Goal: Complete application form

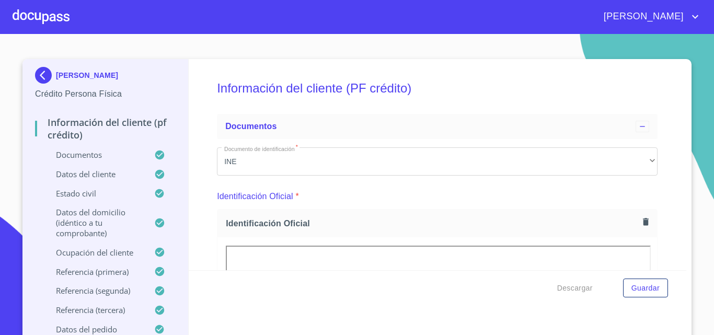
click at [48, 18] on div at bounding box center [41, 16] width 57 height 33
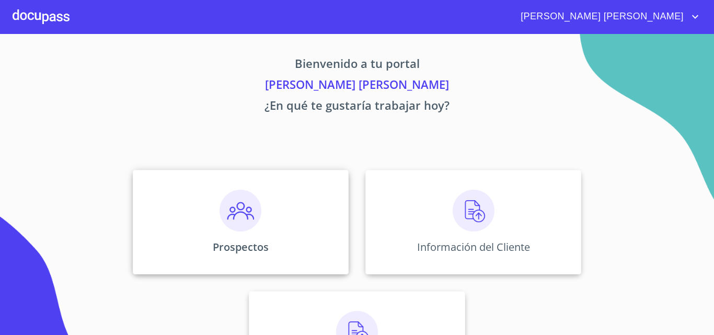
click at [241, 218] on img at bounding box center [240, 211] width 42 height 42
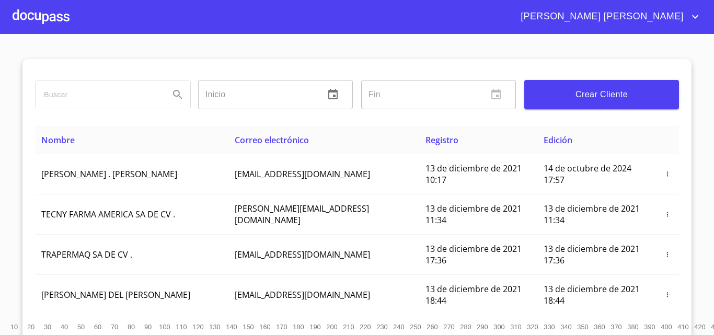
click at [601, 99] on span "Crear Cliente" at bounding box center [601, 94] width 138 height 15
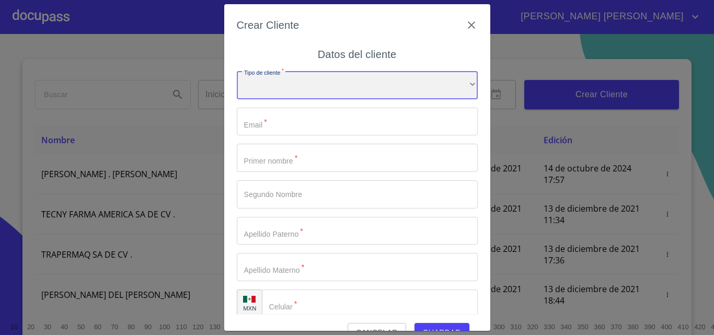
click at [243, 83] on div "​" at bounding box center [357, 85] width 241 height 28
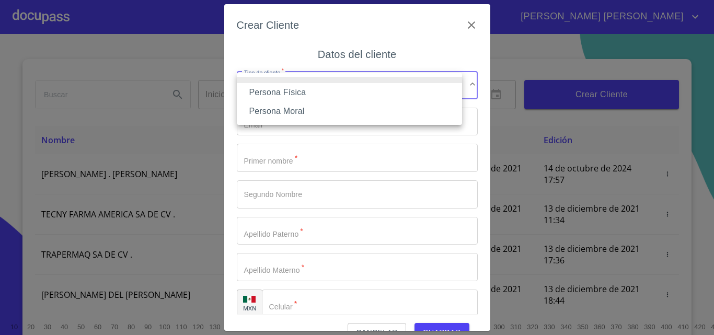
click at [276, 89] on li "Persona Física" at bounding box center [349, 92] width 225 height 19
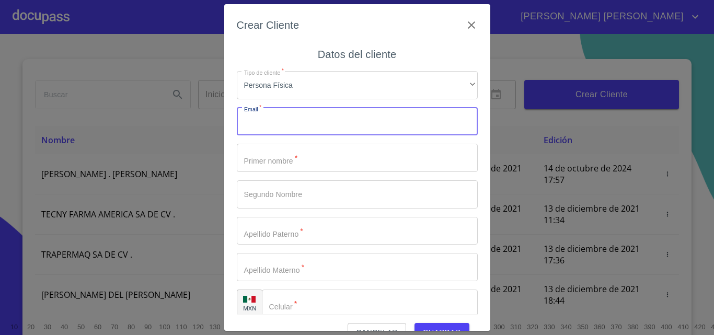
click at [286, 127] on input "Tipo de cliente   *" at bounding box center [357, 122] width 241 height 28
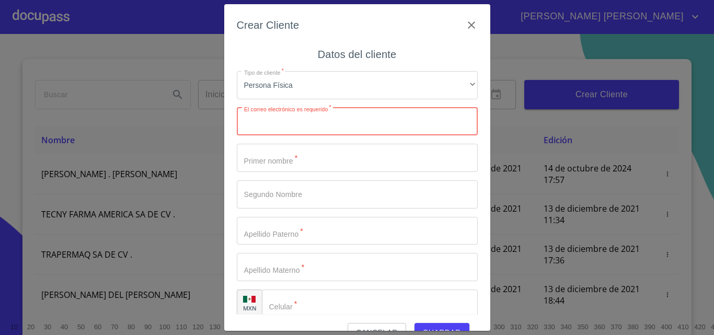
paste input "NAVARRO.FERNANDEZ.OSCAR@GMAIL.COM"
type input "NAVARRO.FERNANDEZ.OSCAR@GMAIL.COM"
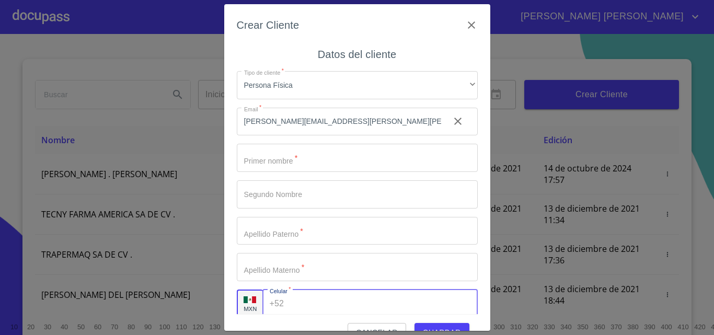
click at [309, 299] on input "Tipo de cliente   *" at bounding box center [382, 303] width 189 height 28
paste input "(33)14771916"
type input "(33)14771916"
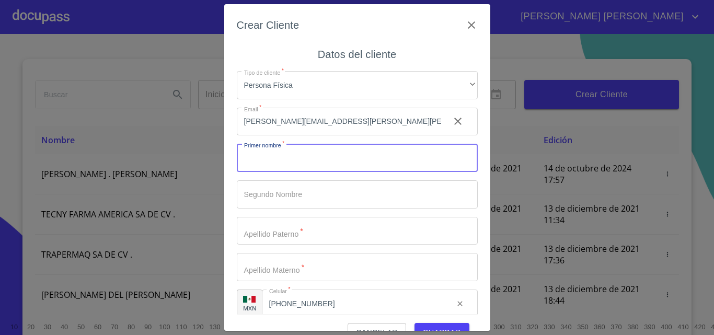
click at [314, 152] on input "Tipo de cliente   *" at bounding box center [357, 158] width 241 height 28
type input "o"
type input "OSCAR"
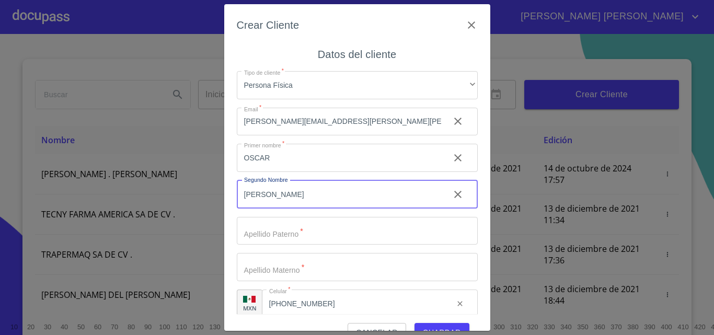
type input "ENRIQUE"
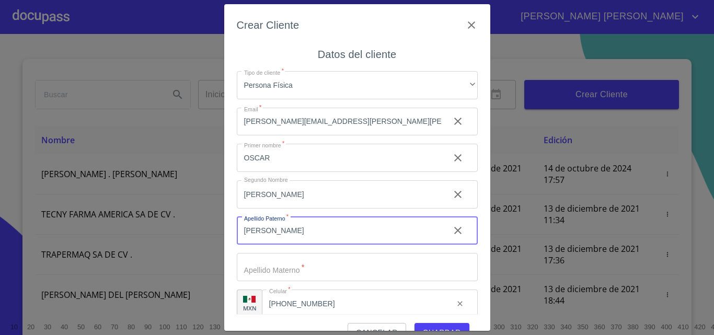
type input "NAVARRO"
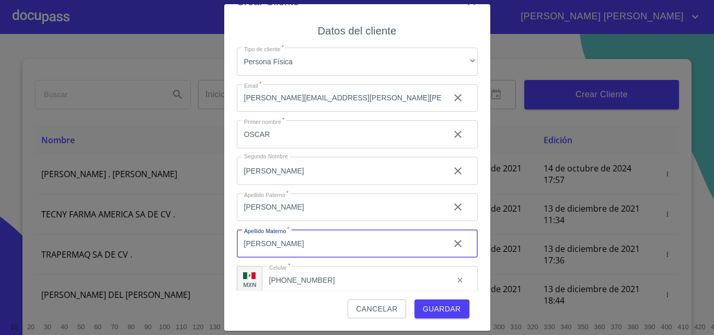
click at [311, 239] on input "HERNANDEZ" at bounding box center [339, 243] width 204 height 28
type input "G"
type input "F"
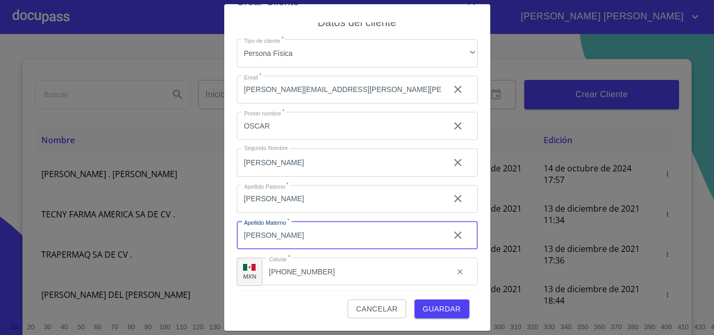
scroll to position [12, 0]
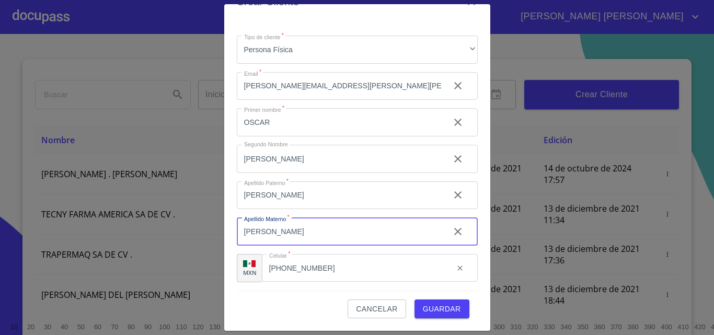
type input "FERNANDEZ"
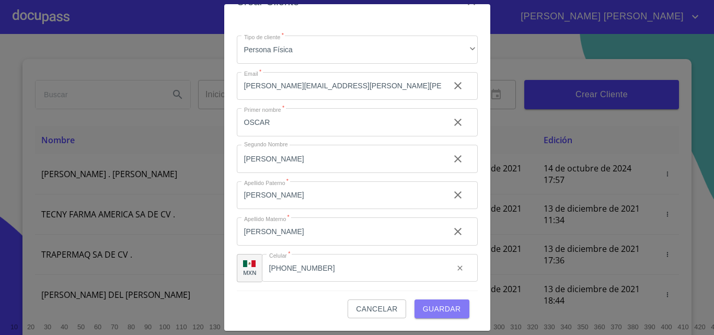
click at [445, 306] on span "Guardar" at bounding box center [442, 309] width 38 height 13
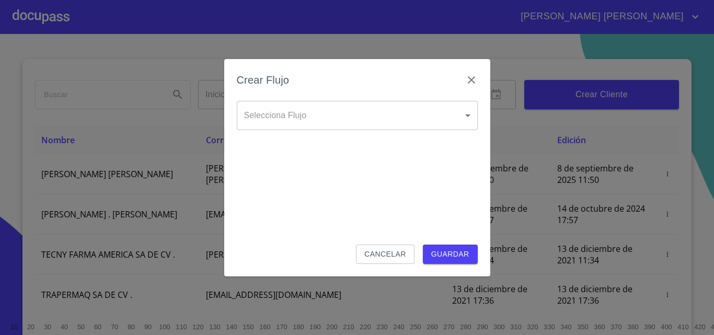
click at [306, 121] on body "Karina Isabel Inicio ​ Fin ​ Crear Cliente Nombre Correo electrónico Registro E…" at bounding box center [357, 167] width 714 height 335
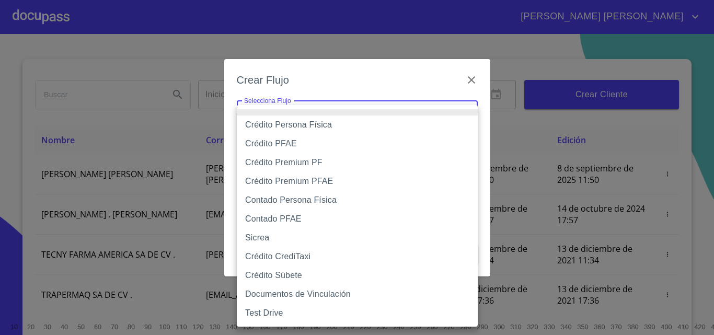
click at [260, 238] on li "Sicrea" at bounding box center [357, 237] width 241 height 19
type input "622ab8d8c505bb33994031d9"
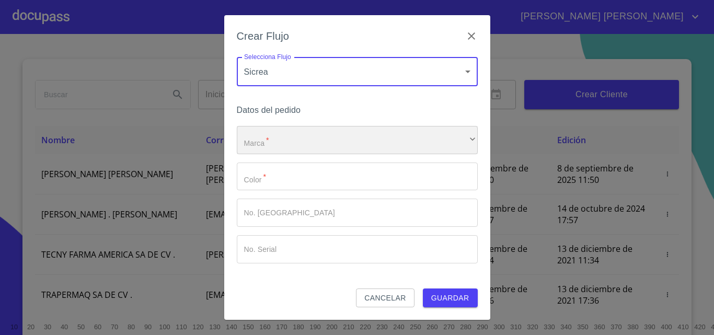
click at [287, 143] on div "​" at bounding box center [357, 140] width 241 height 28
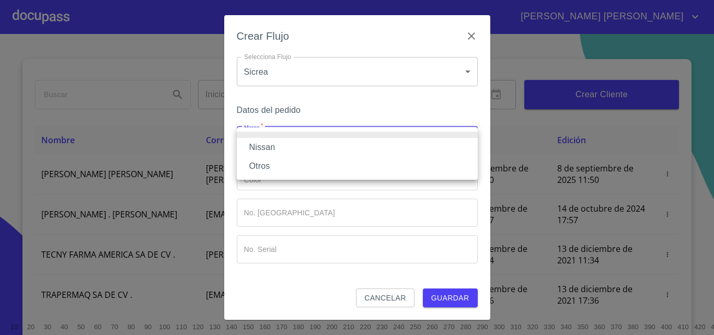
click at [256, 153] on li "Nissan" at bounding box center [357, 147] width 241 height 19
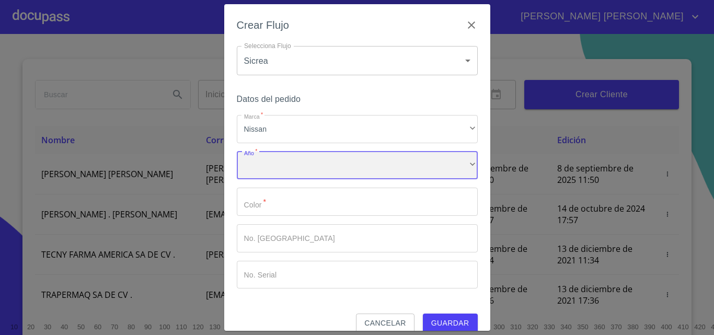
click at [258, 173] on div "​" at bounding box center [357, 166] width 241 height 28
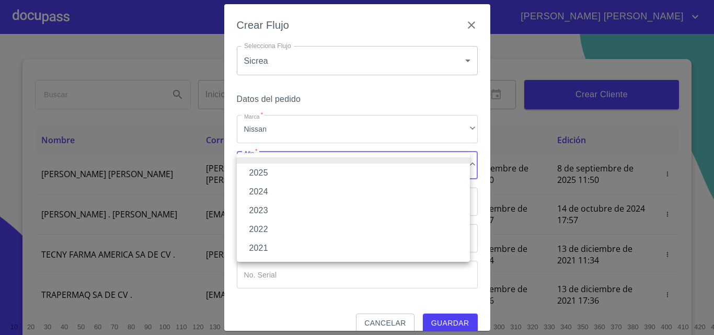
click at [278, 171] on li "2025" at bounding box center [353, 173] width 233 height 19
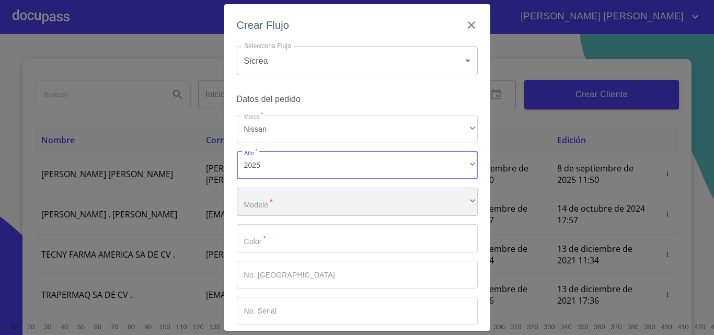
click at [270, 199] on div "​" at bounding box center [357, 202] width 241 height 28
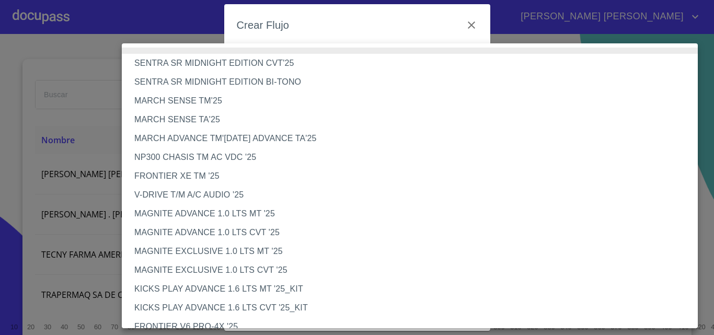
scroll to position [273, 0]
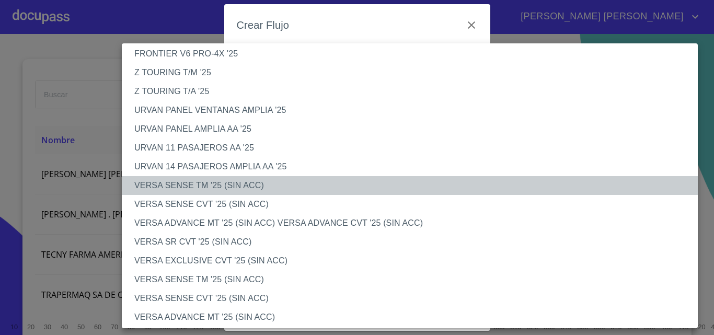
click at [214, 184] on li "VERSA SENSE TM '25 (SIN ACC)" at bounding box center [414, 185] width 584 height 19
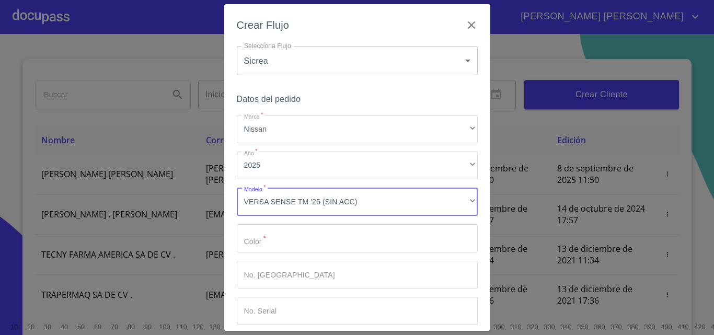
click at [263, 241] on input "Marca   *" at bounding box center [357, 238] width 241 height 28
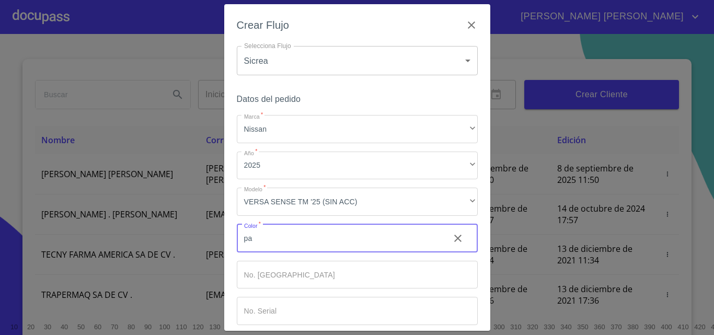
type input "p"
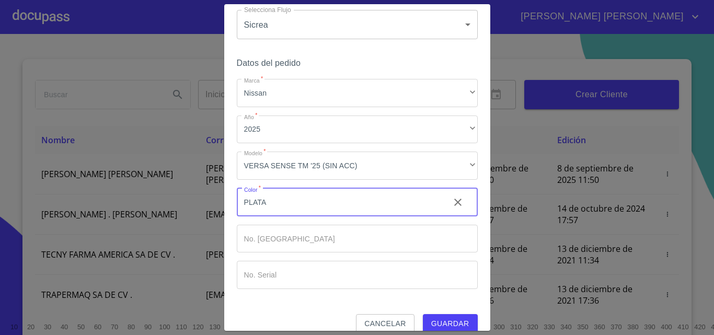
scroll to position [51, 0]
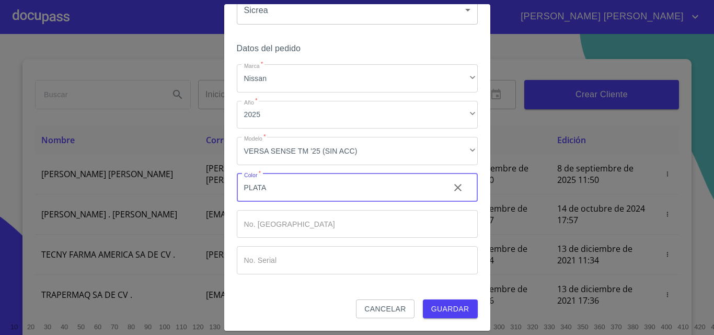
type input "PLATA"
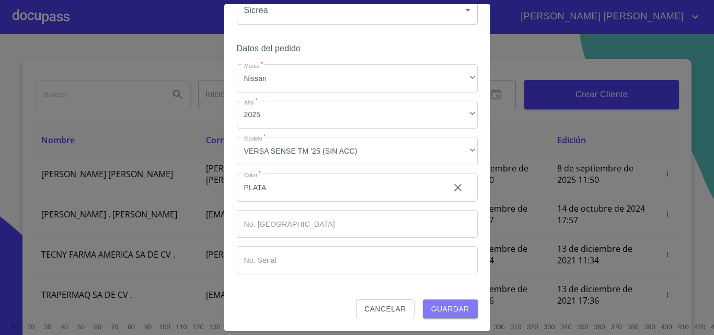
click at [459, 308] on span "Guardar" at bounding box center [450, 309] width 38 height 13
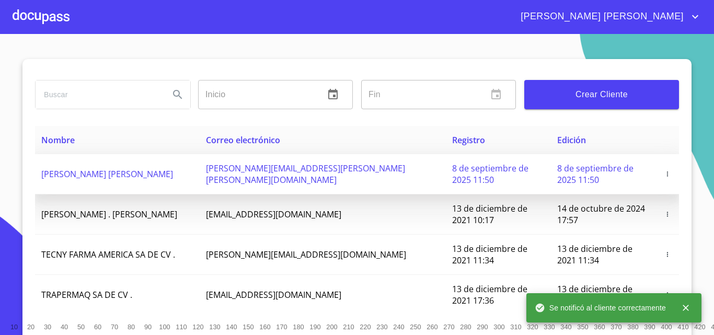
click at [131, 173] on span "OSCAR ENRIQUE NAVARRO FERNANDEZ" at bounding box center [107, 173] width 132 height 11
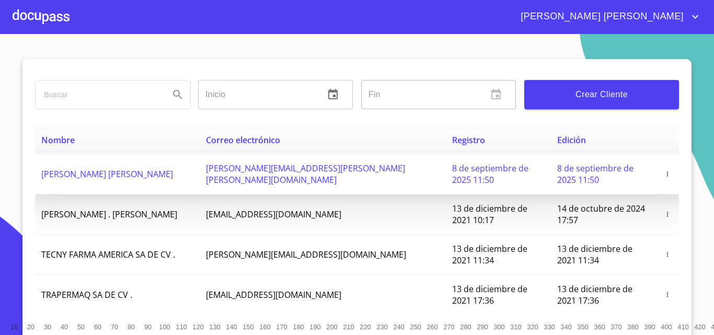
click at [242, 180] on td "navarro.fernandez.oscar@gmail.com" at bounding box center [323, 174] width 246 height 40
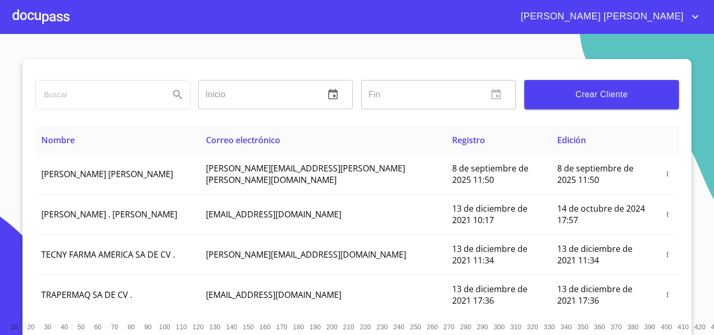
click at [42, 15] on div at bounding box center [41, 16] width 57 height 33
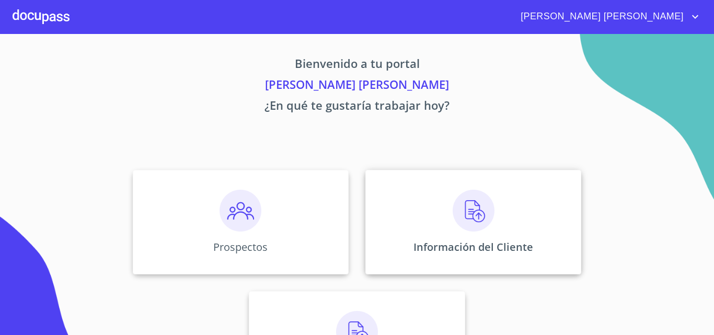
click at [455, 214] on img at bounding box center [473, 211] width 42 height 42
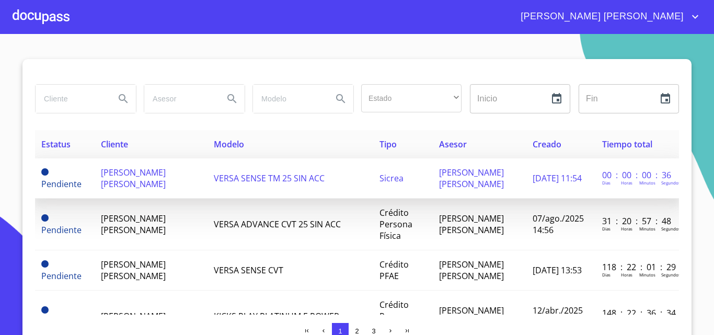
click at [213, 190] on td "VERSA SENSE TM 25 SIN ACC" at bounding box center [290, 178] width 166 height 40
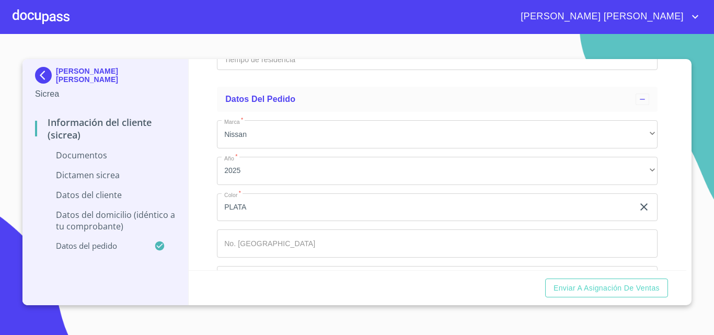
scroll to position [2051, 0]
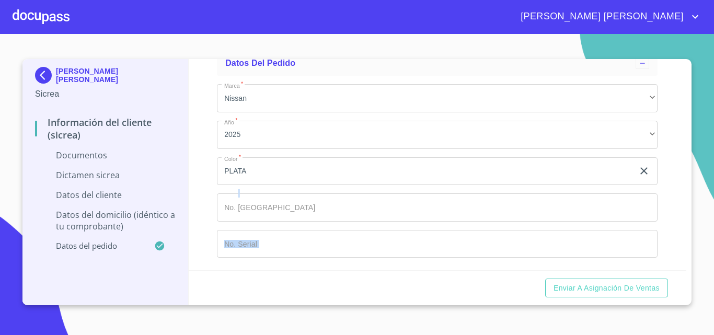
drag, startPoint x: 684, startPoint y: 283, endPoint x: 681, endPoint y: 213, distance: 70.1
click at [681, 213] on form "Información del Cliente (Sicrea) Documentos Documento de identificación   * INE…" at bounding box center [438, 182] width 498 height 246
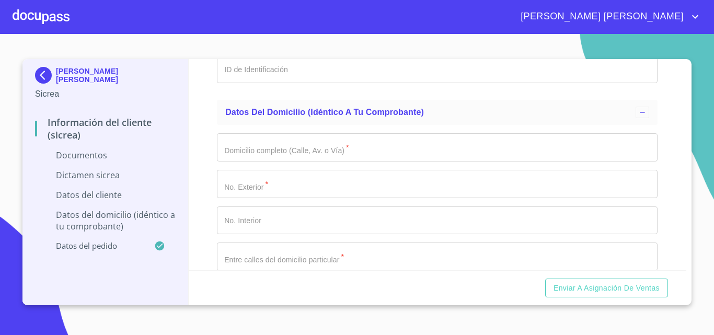
scroll to position [1548, 0]
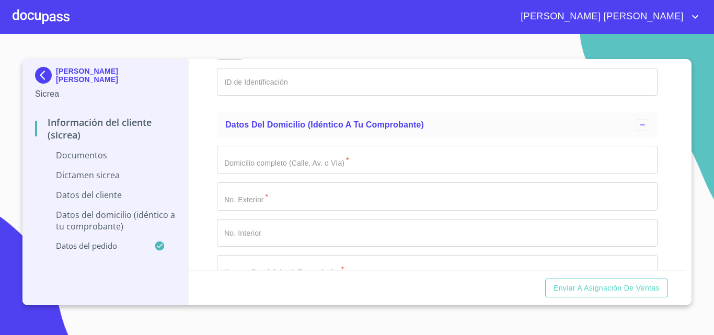
click at [51, 19] on div at bounding box center [41, 16] width 57 height 33
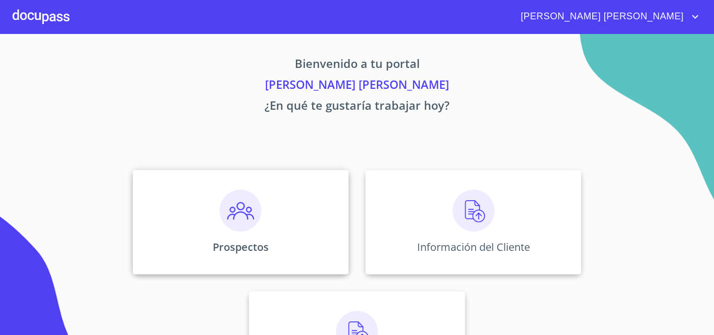
click at [254, 231] on div "Prospectos" at bounding box center [241, 222] width 216 height 105
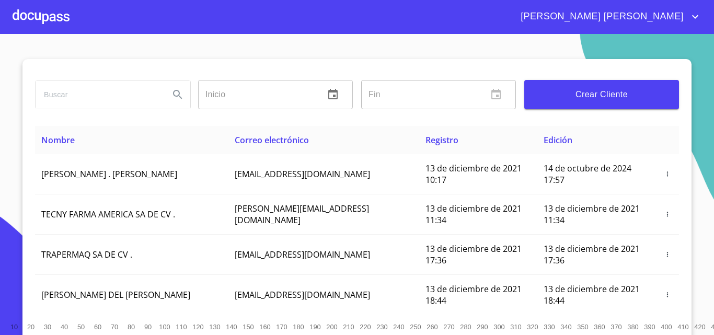
click at [57, 27] on div at bounding box center [41, 16] width 57 height 33
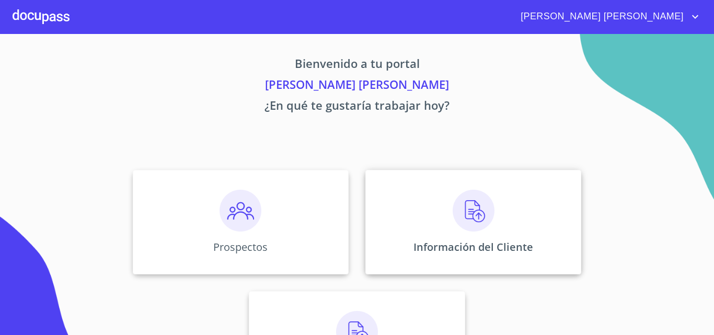
click at [488, 239] on div "Información del Cliente" at bounding box center [473, 222] width 216 height 105
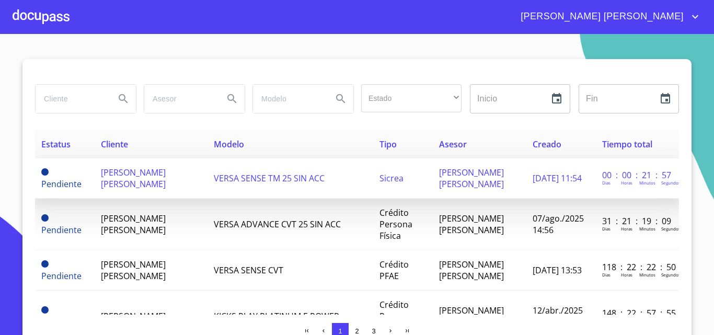
drag, startPoint x: 499, startPoint y: 192, endPoint x: 478, endPoint y: 192, distance: 21.4
click at [478, 190] on span "[PERSON_NAME]" at bounding box center [471, 178] width 65 height 23
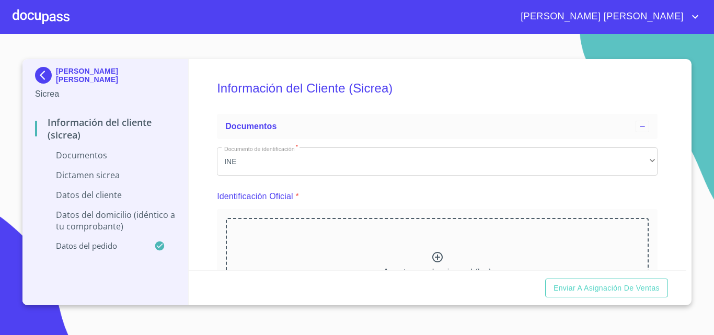
click at [42, 78] on img at bounding box center [45, 75] width 21 height 17
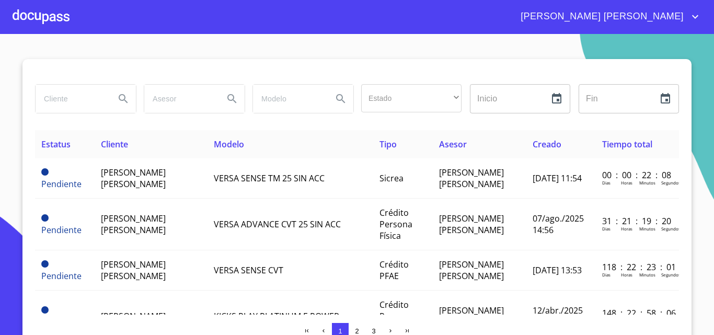
click at [43, 26] on div at bounding box center [41, 16] width 57 height 33
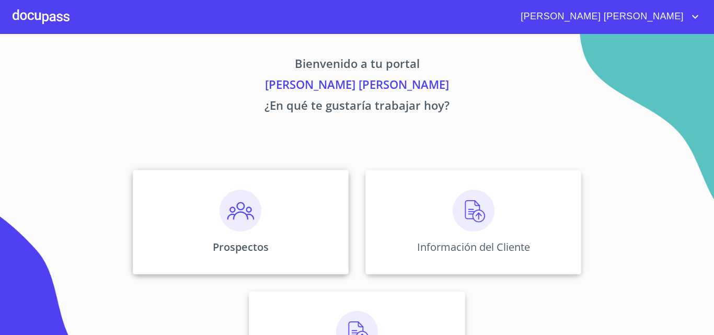
click at [250, 229] on img at bounding box center [240, 211] width 42 height 42
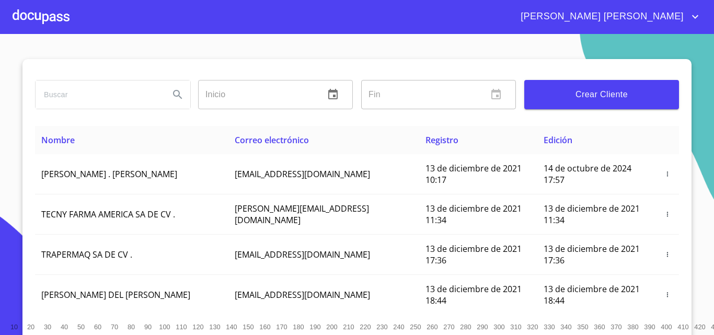
click at [114, 96] on input "search" at bounding box center [98, 94] width 125 height 28
click at [167, 94] on button "Search" at bounding box center [177, 94] width 25 height 25
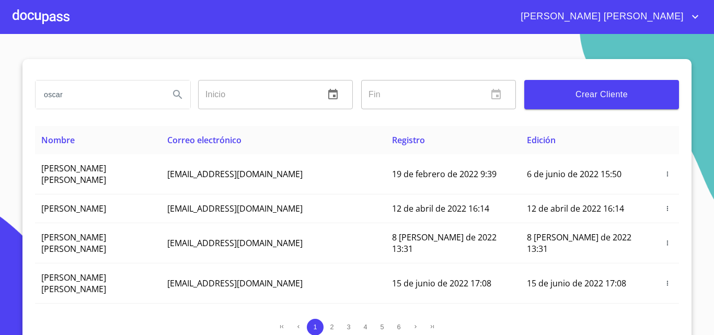
click at [99, 103] on input "oscar" at bounding box center [98, 94] width 125 height 28
type input "oscar enriq"
click at [175, 96] on icon "Search" at bounding box center [177, 94] width 9 height 9
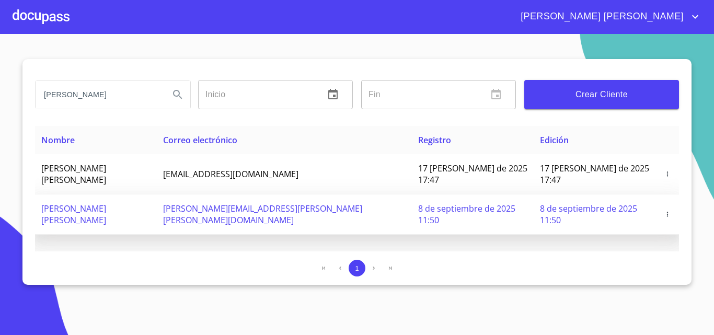
click at [106, 203] on span "OSCAR ENRIQUE NAVARRO FERNANDEZ" at bounding box center [73, 214] width 65 height 23
click at [667, 212] on icon "button" at bounding box center [667, 214] width 1 height 5
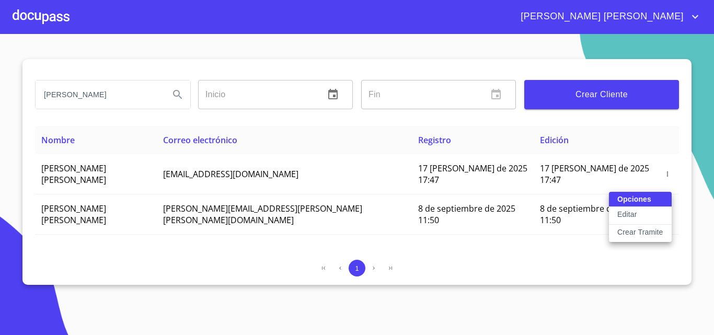
click at [623, 213] on p "Editar" at bounding box center [626, 214] width 19 height 10
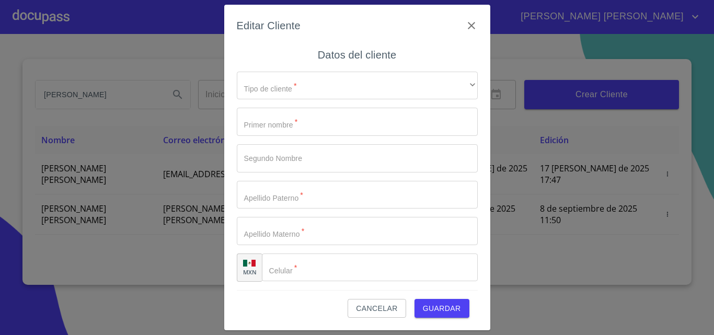
type input "OSCAR"
type input "ENRIQUE"
type input "NAVARRO"
type input "FERNANDEZ"
type input "(33)14771916"
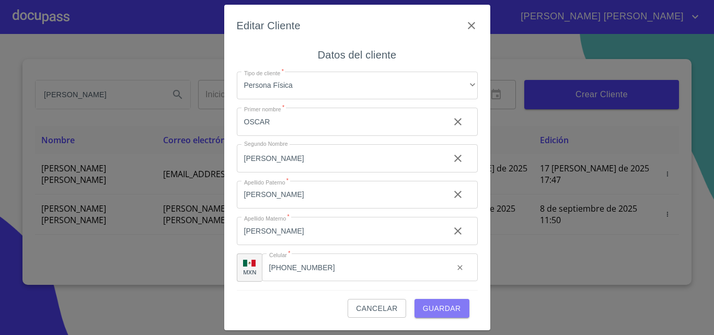
click at [449, 309] on span "Guardar" at bounding box center [442, 308] width 38 height 13
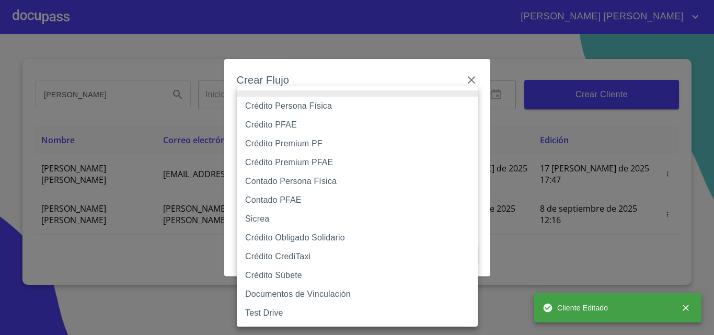
click at [259, 112] on body "Karina Isabel oscar enriq Inicio ​ Fin ​ Crear Cliente Nombre Correo electrónic…" at bounding box center [357, 167] width 714 height 335
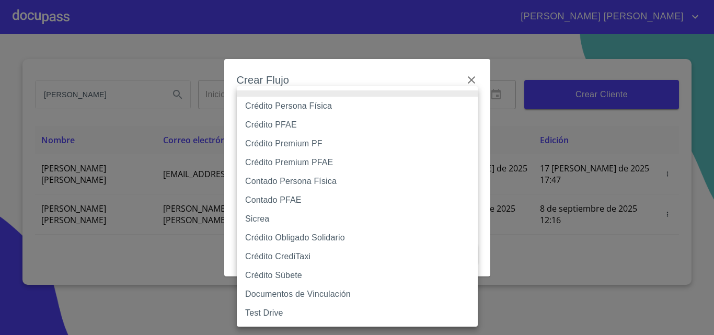
click at [288, 108] on li "Crédito Persona Física" at bounding box center [357, 106] width 241 height 19
type input "61b033e49b8c202ad5bb7912"
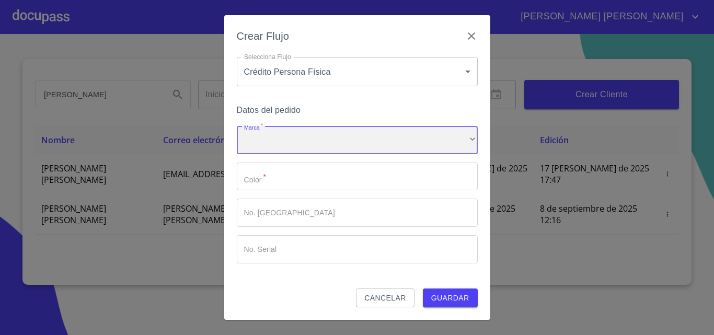
click at [320, 143] on div "​" at bounding box center [357, 140] width 241 height 28
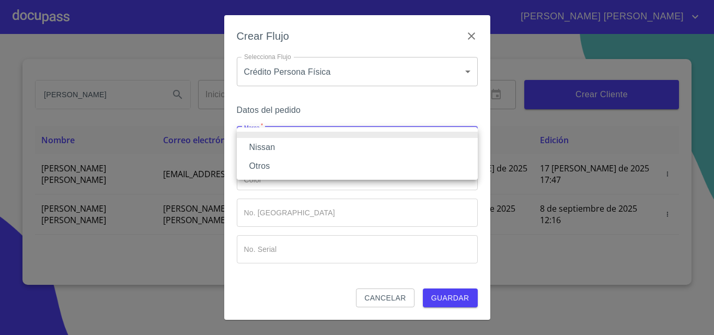
click at [263, 145] on li "Nissan" at bounding box center [357, 147] width 241 height 19
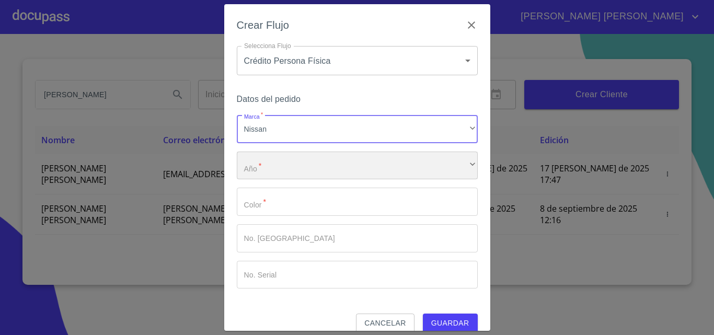
click at [264, 168] on div "​" at bounding box center [357, 166] width 241 height 28
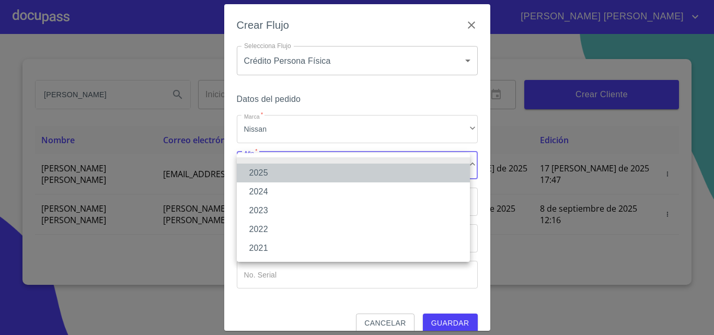
click at [268, 169] on li "2025" at bounding box center [353, 173] width 233 height 19
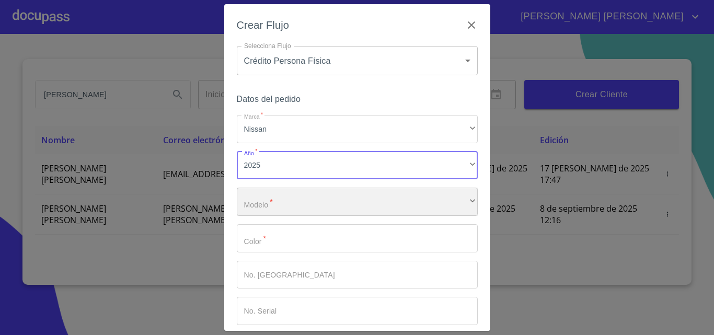
click at [288, 198] on div "​" at bounding box center [357, 202] width 241 height 28
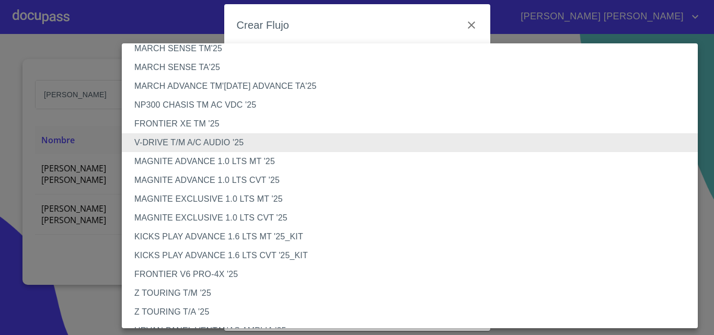
scroll to position [273, 0]
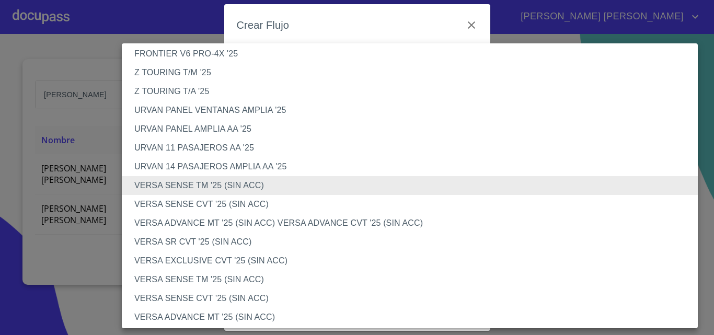
click at [204, 278] on li "VERSA SENSE TM '25 (SIN ACC)" at bounding box center [414, 279] width 584 height 19
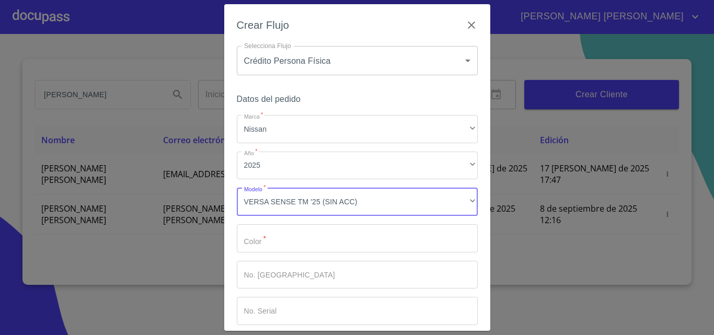
click at [270, 233] on input "Marca   *" at bounding box center [357, 238] width 241 height 28
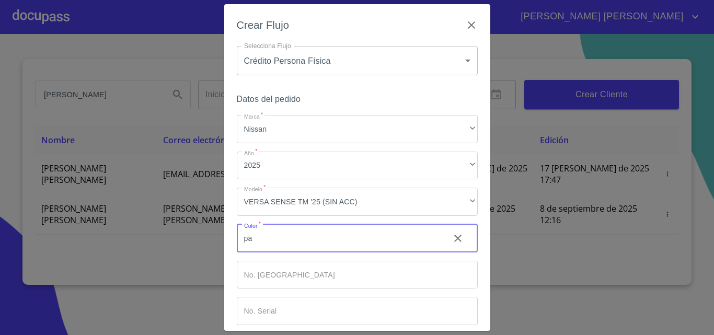
type input "p"
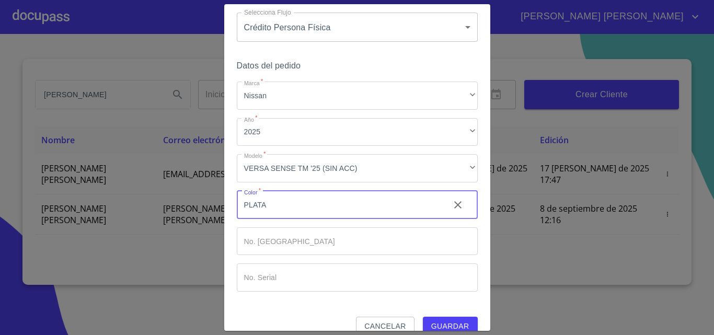
scroll to position [51, 0]
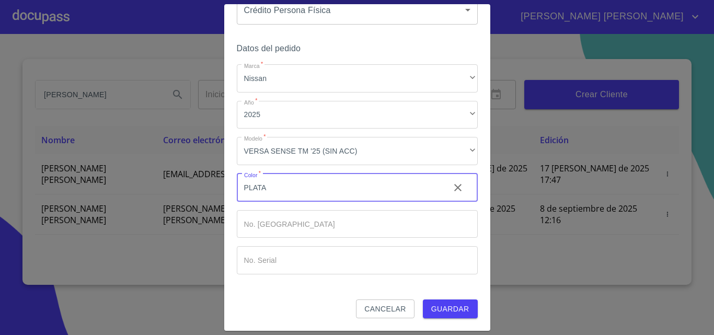
type input "PLATA"
click at [445, 310] on span "Guardar" at bounding box center [450, 309] width 38 height 13
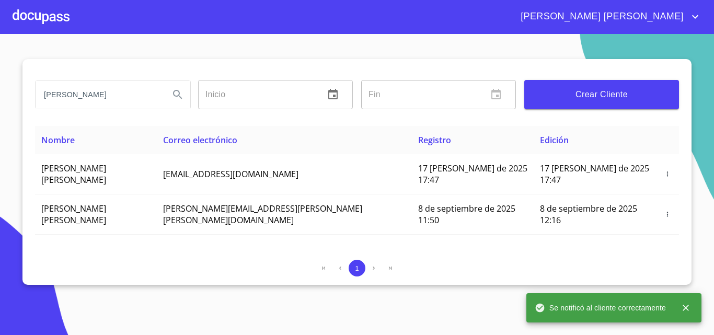
click at [36, 20] on div at bounding box center [41, 16] width 57 height 33
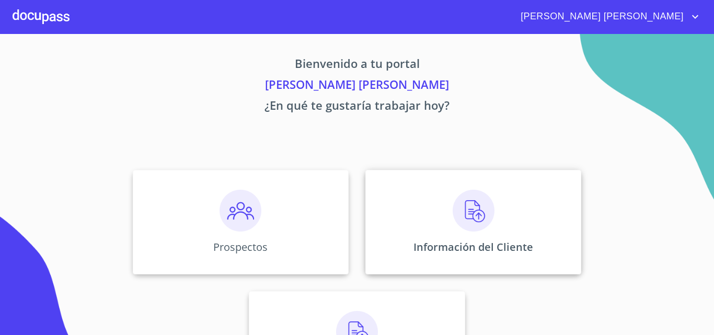
click at [477, 208] on img at bounding box center [473, 211] width 42 height 42
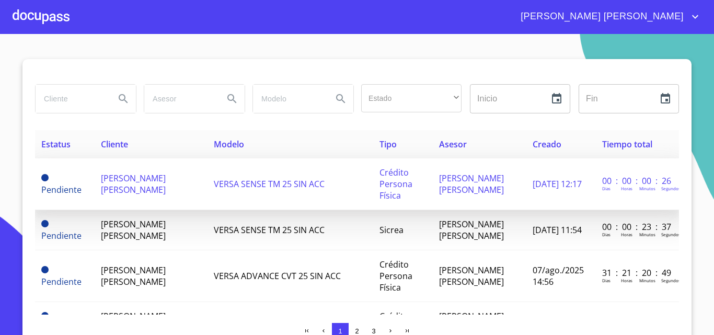
click at [227, 181] on span "VERSA SENSE TM 25 SIN ACC" at bounding box center [269, 183] width 111 height 11
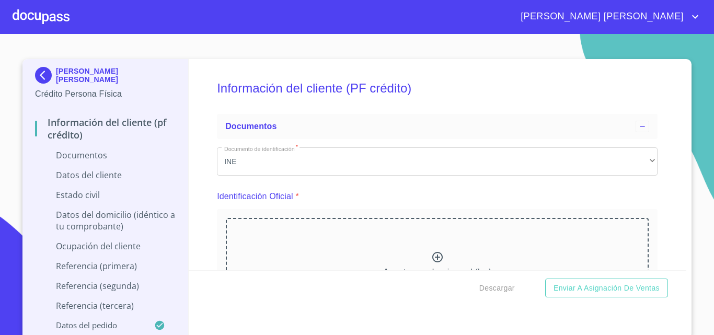
click at [431, 254] on icon at bounding box center [437, 257] width 13 height 13
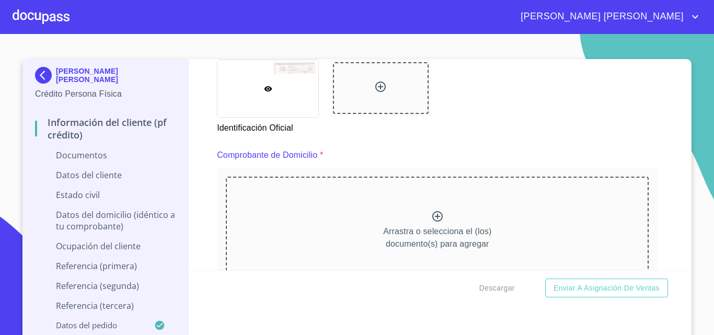
scroll to position [523, 0]
